Goal: Information Seeking & Learning: Learn about a topic

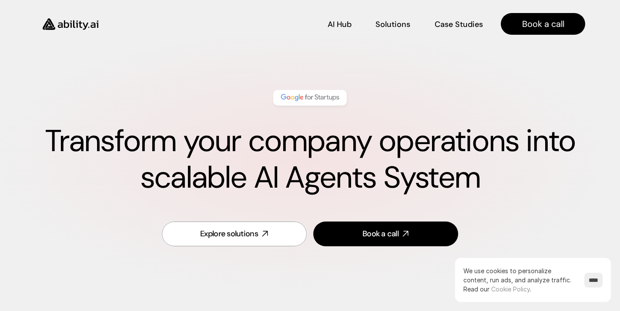
click at [314, 154] on h1 "Transform your company operations into scalable AI Agents System" at bounding box center [310, 159] width 550 height 73
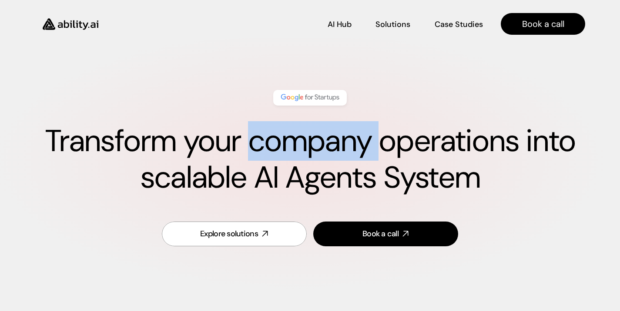
click at [314, 154] on h1 "Transform your company operations into scalable AI Agents System" at bounding box center [310, 159] width 550 height 73
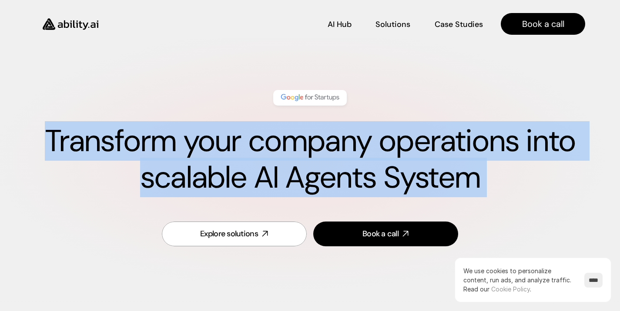
click at [314, 154] on h1 "Transform your company operations into scalable AI Agents System" at bounding box center [310, 159] width 550 height 73
click at [263, 154] on h1 "Transform your company operations into scalable AI Agents System" at bounding box center [310, 159] width 550 height 73
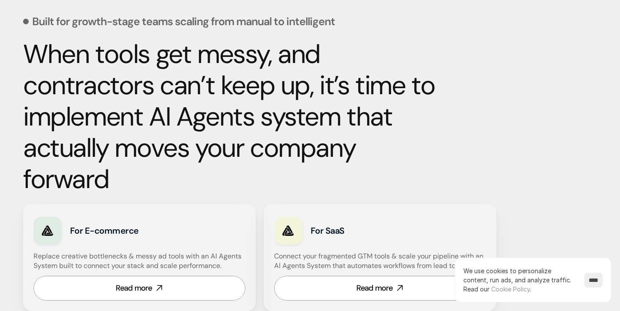
scroll to position [391, 0]
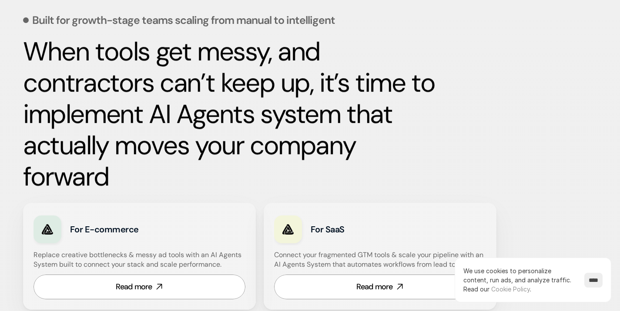
click at [139, 67] on strong "When tools get messy, and contractors can’t keep up, it’s time to implement AI …" at bounding box center [232, 114] width 418 height 160
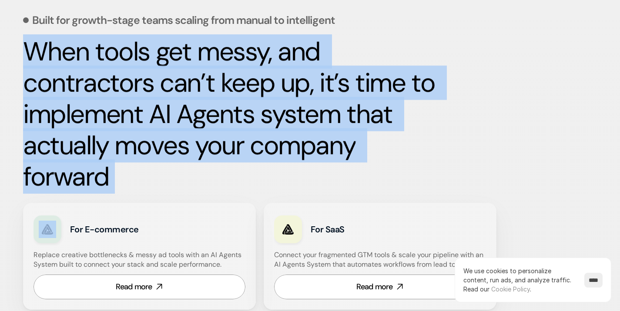
click at [139, 67] on strong "When tools get messy, and contractors can’t keep up, it’s time to implement AI …" at bounding box center [232, 114] width 418 height 160
click at [154, 109] on strong "When tools get messy, and contractors can’t keep up, it’s time to implement AI …" at bounding box center [232, 114] width 418 height 160
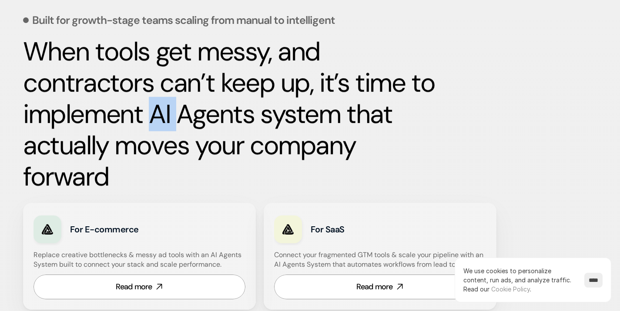
click at [154, 109] on strong "When tools get messy, and contractors can’t keep up, it’s time to implement AI …" at bounding box center [232, 114] width 418 height 160
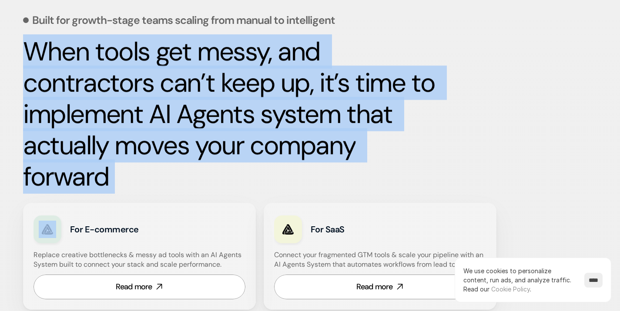
drag, startPoint x: 154, startPoint y: 109, endPoint x: 159, endPoint y: 107, distance: 5.3
click at [154, 109] on strong "When tools get messy, and contractors can’t keep up, it’s time to implement AI …" at bounding box center [232, 114] width 418 height 160
click at [222, 77] on strong "When tools get messy, and contractors can’t keep up, it’s time to implement AI …" at bounding box center [232, 114] width 418 height 160
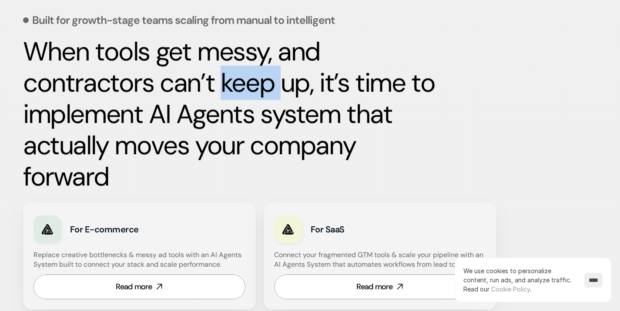
click at [222, 77] on strong "When tools get messy, and contractors can’t keep up, it’s time to implement AI …" at bounding box center [232, 114] width 418 height 160
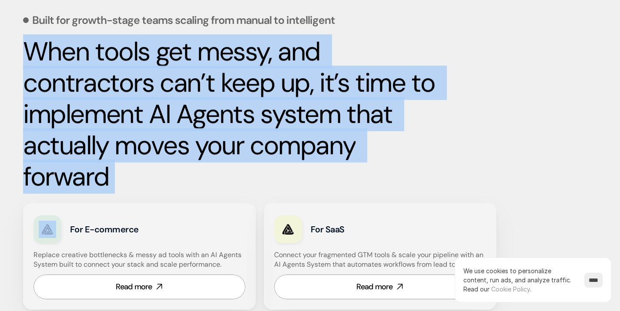
click at [222, 77] on strong "When tools get messy, and contractors can’t keep up, it’s time to implement AI …" at bounding box center [232, 114] width 418 height 160
click at [231, 86] on strong "When tools get messy, and contractors can’t keep up, it’s time to implement AI …" at bounding box center [232, 114] width 418 height 160
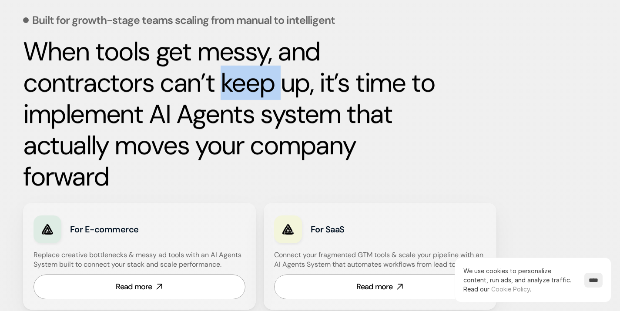
click at [231, 86] on strong "When tools get messy, and contractors can’t keep up, it’s time to implement AI …" at bounding box center [232, 114] width 418 height 160
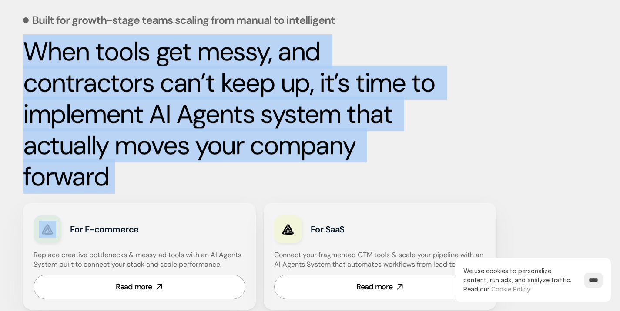
click at [231, 86] on strong "When tools get messy, and contractors can’t keep up, it’s time to implement AI …" at bounding box center [232, 114] width 418 height 160
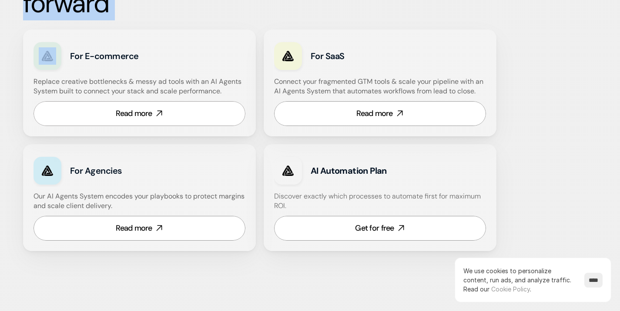
scroll to position [565, 0]
click at [112, 88] on h4 "Replace creative bottlenecks & messy ad tools with an AI Agents System built to…" at bounding box center [138, 87] width 210 height 20
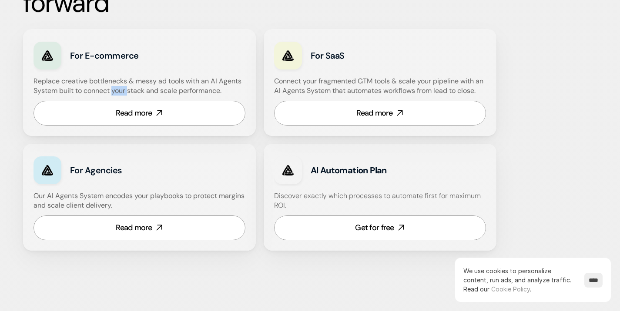
click at [112, 88] on h4 "Replace creative bottlenecks & messy ad tools with an AI Agents System built to…" at bounding box center [138, 87] width 210 height 20
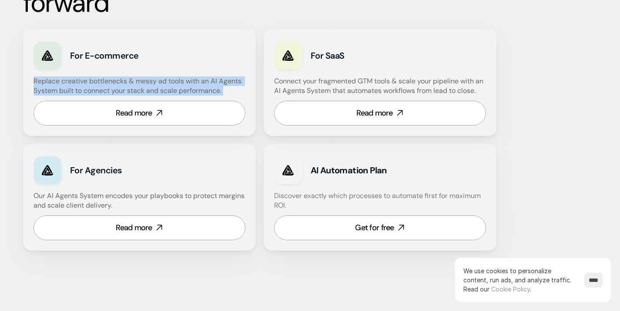
click at [112, 88] on h4 "Replace creative bottlenecks & messy ad tools with an AI Agents System built to…" at bounding box center [138, 87] width 210 height 20
click at [152, 82] on h4 "Replace creative bottlenecks & messy ad tools with an AI Agents System built to…" at bounding box center [138, 87] width 210 height 20
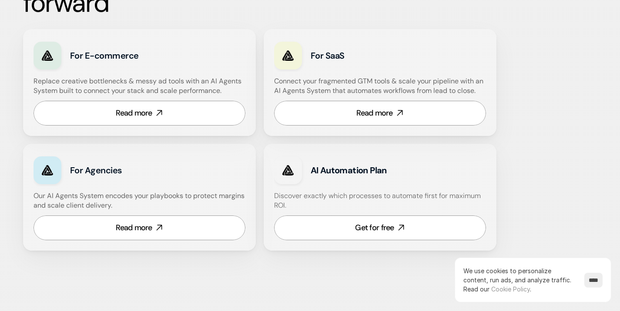
click at [192, 28] on div "AI Hub AI Hub Solutions Solutions Case Studies Case Studies Book a call" at bounding box center [310, 19] width 620 height 38
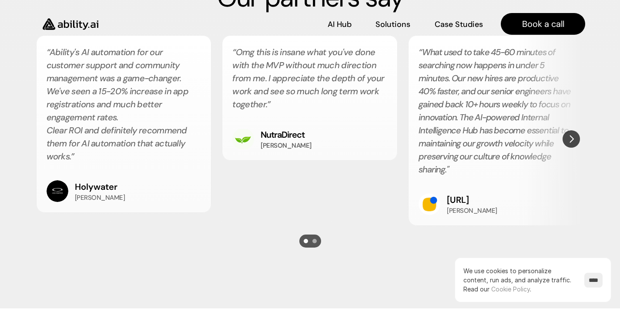
scroll to position [1609, 0]
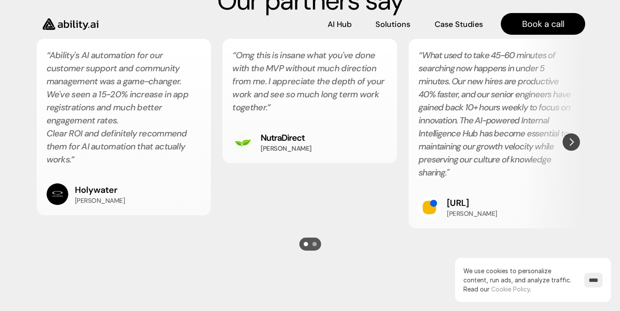
click at [285, 68] on h2 "“Omg this is insane what you've done with the MVP without much direction from m…" at bounding box center [309, 81] width 155 height 65
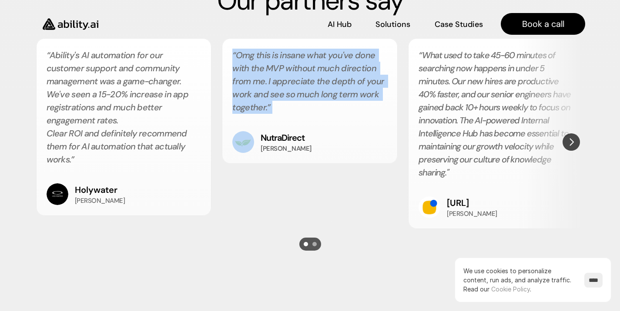
click at [285, 68] on h2 "“Omg this is insane what you've done with the MVP without much direction from m…" at bounding box center [309, 81] width 155 height 65
click at [315, 60] on h2 "“Omg this is insane what you've done with the MVP without much direction from m…" at bounding box center [309, 81] width 155 height 65
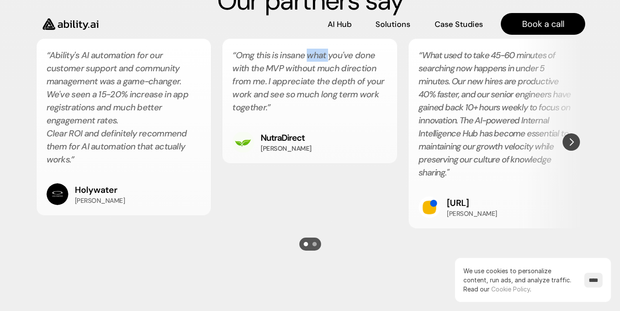
click at [315, 60] on h2 "“Omg this is insane what you've done with the MVP without much direction from m…" at bounding box center [309, 81] width 155 height 65
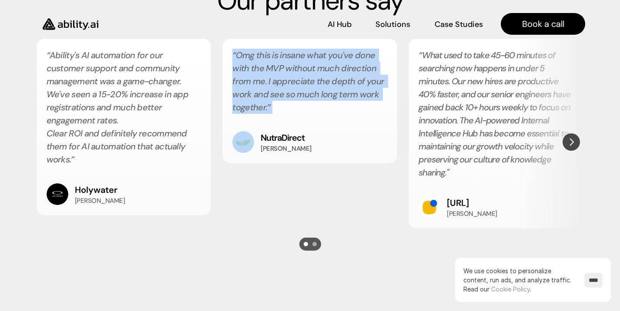
click at [315, 60] on h2 "“Omg this is insane what you've done with the MVP without much direction from m…" at bounding box center [309, 81] width 155 height 65
click at [315, 79] on h2 "“Omg this is insane what you've done with the MVP without much direction from m…" at bounding box center [309, 81] width 155 height 65
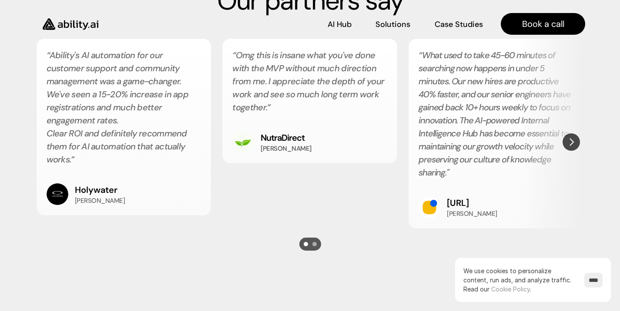
click at [88, 83] on h2 "“Ability's AI automation for our customer support and community management was …" at bounding box center [124, 107] width 155 height 117
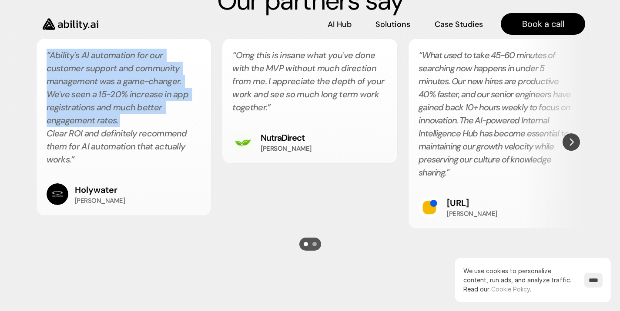
click at [88, 83] on h2 "“Ability's AI automation for our customer support and community management was …" at bounding box center [124, 107] width 155 height 117
click at [107, 77] on h2 "“Ability's AI automation for our customer support and community management was …" at bounding box center [124, 107] width 155 height 117
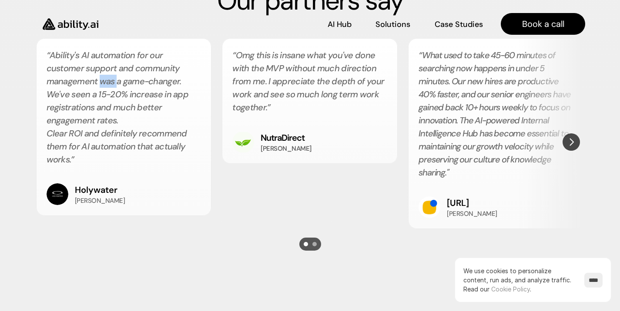
click at [107, 77] on h2 "“Ability's AI automation for our customer support and community management was …" at bounding box center [124, 107] width 155 height 117
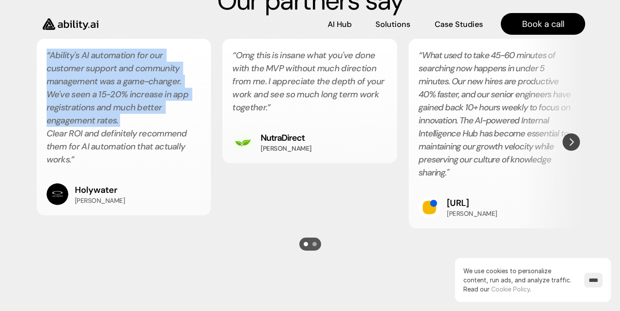
click at [107, 77] on h2 "“Ability's AI automation for our customer support and community management was …" at bounding box center [124, 107] width 155 height 117
click at [154, 70] on h2 "“Ability's AI automation for our customer support and community management was …" at bounding box center [124, 107] width 155 height 117
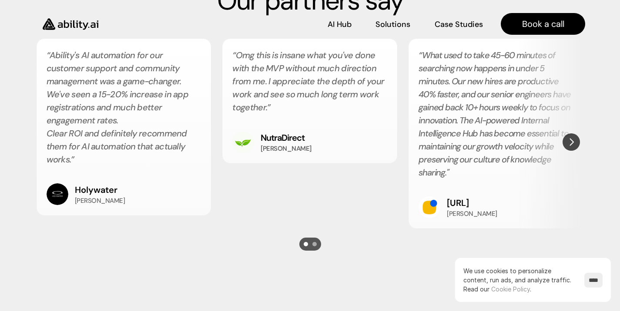
click at [150, 135] on h2 "“Ability's AI automation for our customer support and community management was …" at bounding box center [124, 107] width 155 height 117
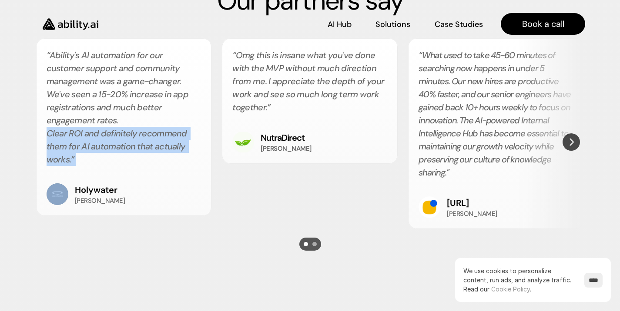
click at [150, 135] on h2 "“Ability's AI automation for our customer support and community management was …" at bounding box center [124, 107] width 155 height 117
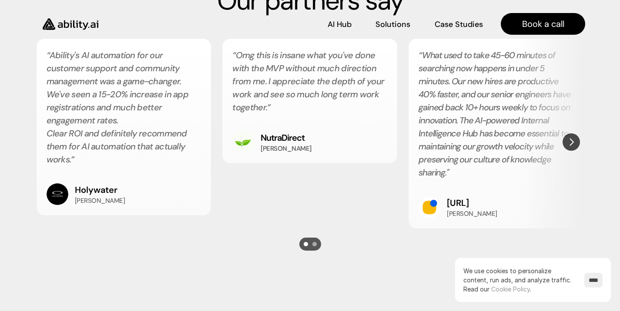
click at [152, 83] on h2 "“Ability's AI automation for our customer support and community management was …" at bounding box center [124, 107] width 155 height 117
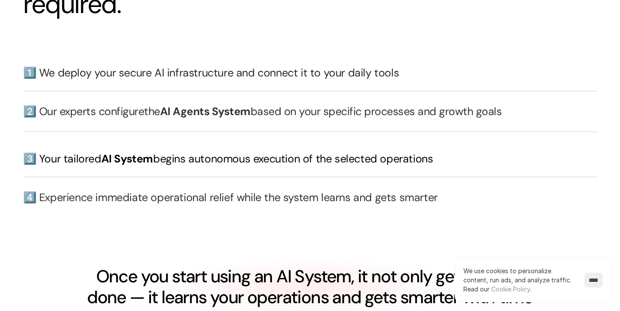
scroll to position [2001, 0]
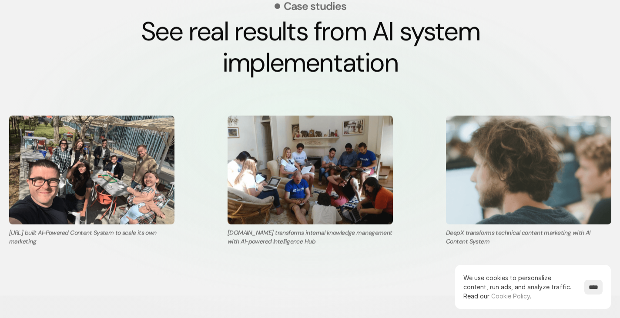
scroll to position [2044, 0]
